Goal: Find specific page/section: Find specific page/section

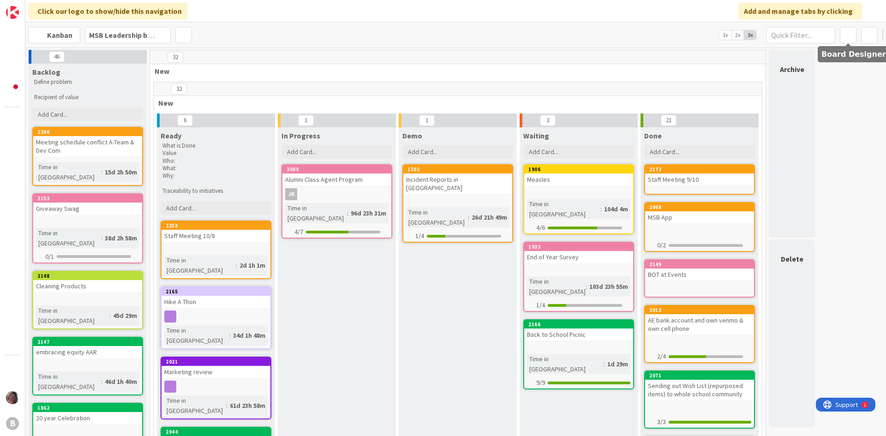
scroll to position [92, 0]
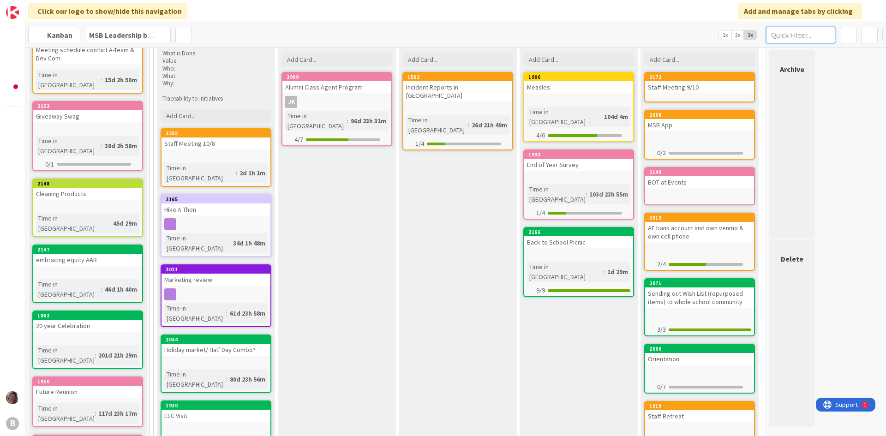
click at [812, 36] on input "text" at bounding box center [800, 35] width 69 height 17
type input "trunk or treat"
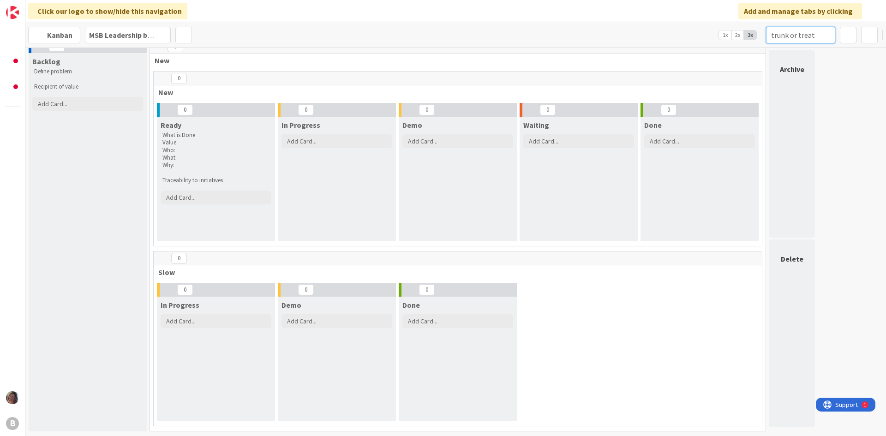
click at [815, 30] on input "trunk or treat" at bounding box center [800, 35] width 69 height 17
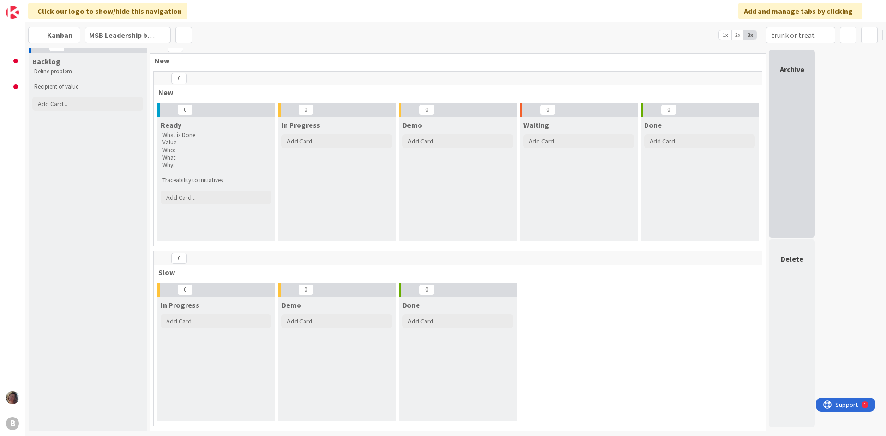
click at [792, 120] on div "Archive" at bounding box center [792, 144] width 46 height 188
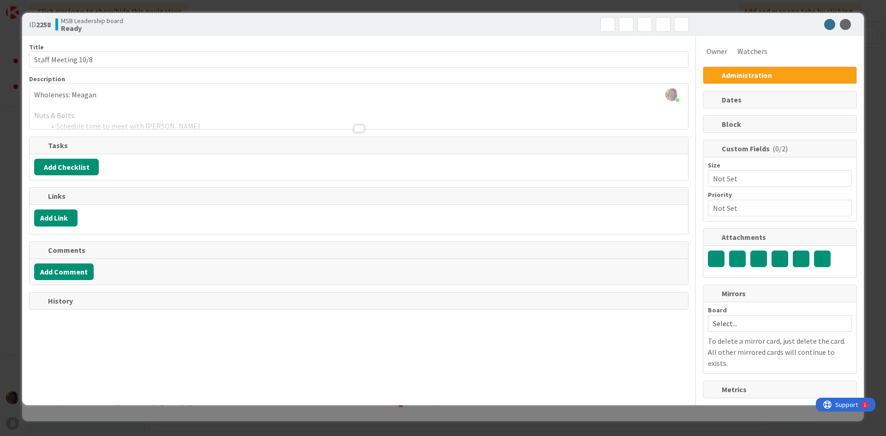
click at [755, 12] on div "ID 2258 MSB Leadership board Ready Title 18 / 128 Staff Meeting 10/8 Descriptio…" at bounding box center [443, 218] width 886 height 436
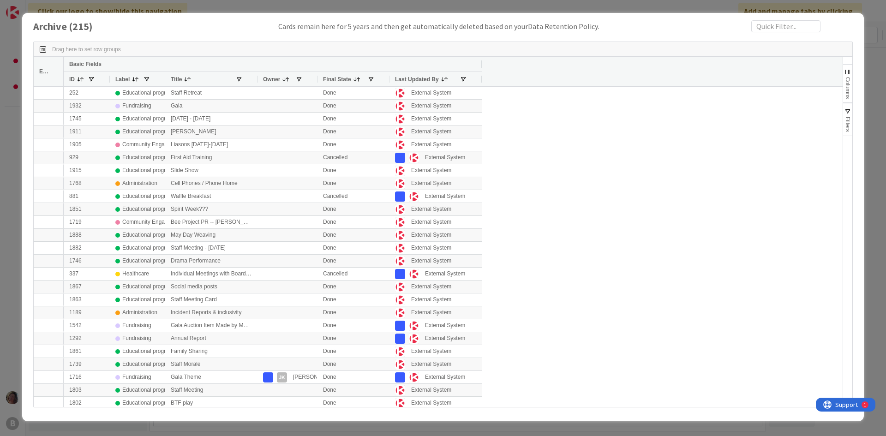
click at [756, 6] on div "Archive ( 215 ) Cards remain here for 5 years and then get automatically delete…" at bounding box center [443, 218] width 886 height 436
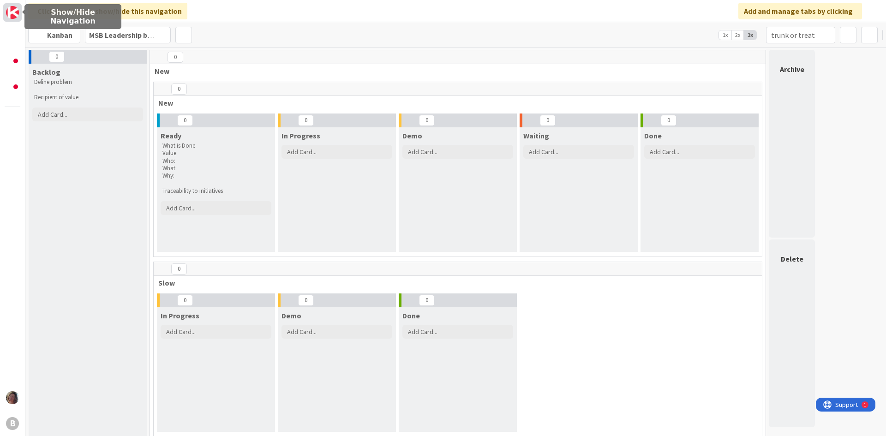
click at [18, 8] on img at bounding box center [12, 12] width 13 height 13
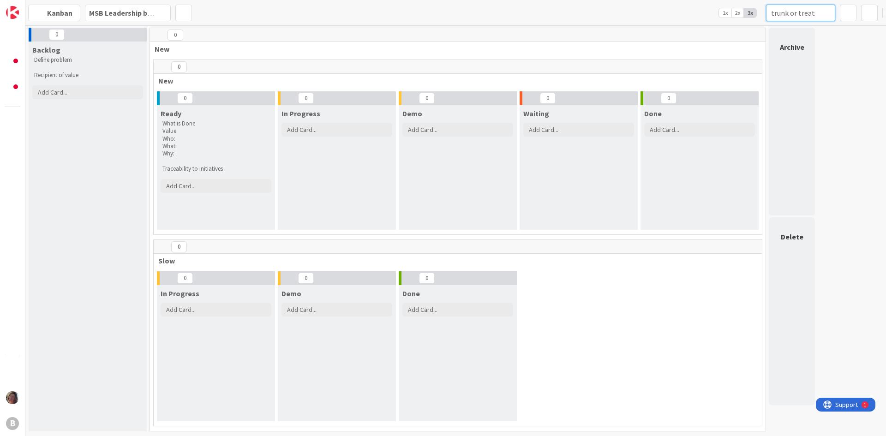
drag, startPoint x: 830, startPoint y: 12, endPoint x: 739, endPoint y: 29, distance: 92.3
click at [739, 29] on div "Kanban MSB Leadership board 1x 2x 3x trunk or treat 0 Backlog Define problem Re…" at bounding box center [455, 218] width 861 height 436
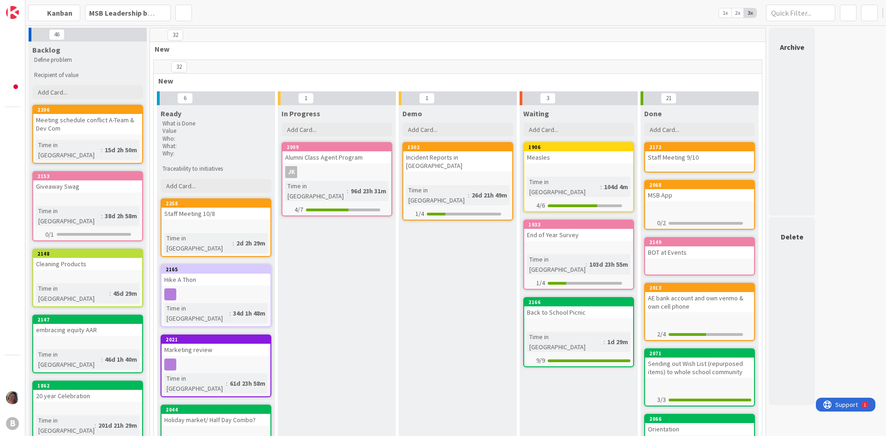
click at [136, 13] on b "MSB Leadership board" at bounding box center [126, 12] width 74 height 9
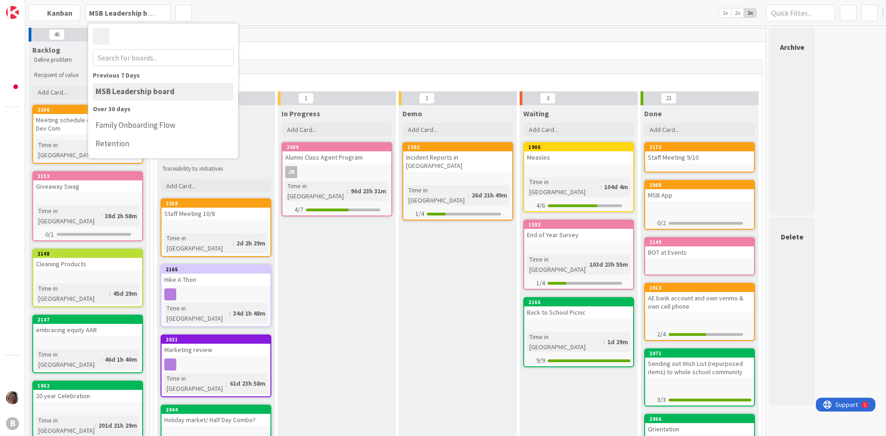
click at [394, 13] on div "Kanban MSB Leadership board Previous 7 Days MSB Leadership board Over 30 days F…" at bounding box center [455, 12] width 861 height 25
